Goal: Task Accomplishment & Management: Manage account settings

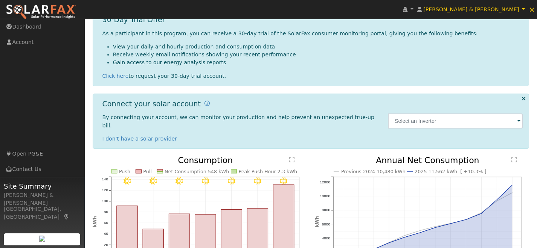
scroll to position [132, 0]
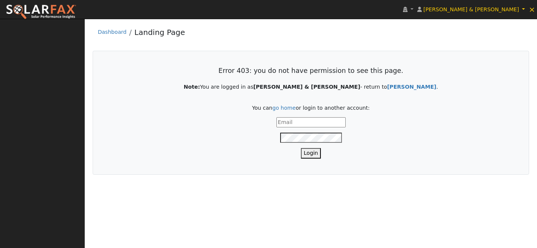
type input "meghan@solarhut.org"
click at [312, 155] on button "Login" at bounding box center [311, 153] width 20 height 10
